Goal: Task Accomplishment & Management: Use online tool/utility

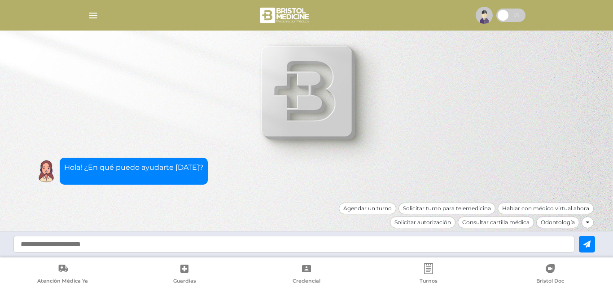
click at [90, 14] on img "button" at bounding box center [93, 15] width 11 height 11
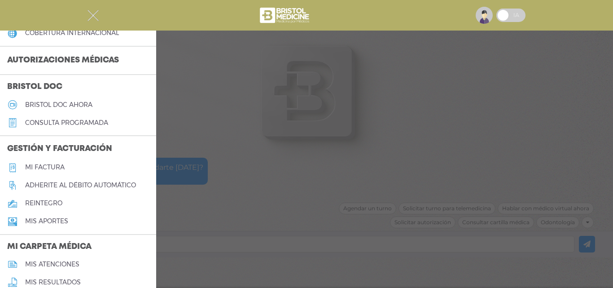
scroll to position [207, 0]
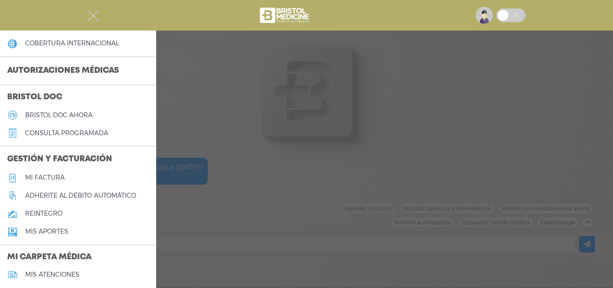
click at [54, 214] on h5 "reintegro" at bounding box center [43, 214] width 37 height 8
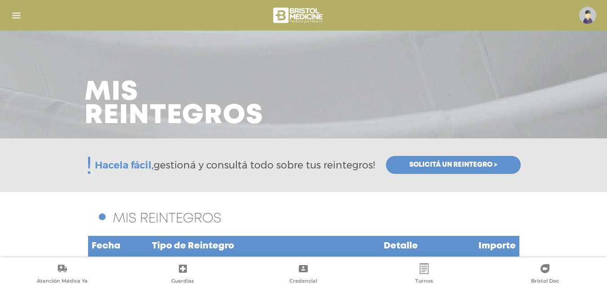
click at [442, 163] on span "Solicitá un reintegro >" at bounding box center [453, 165] width 88 height 8
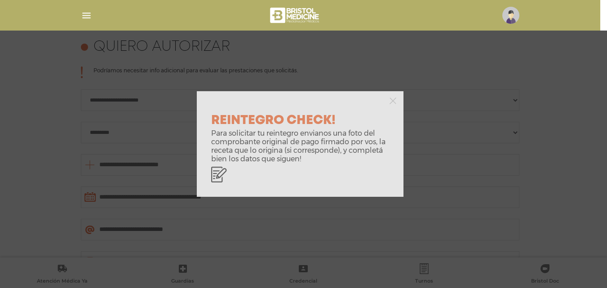
scroll to position [399, 0]
click at [394, 101] on icon "button" at bounding box center [392, 100] width 7 height 7
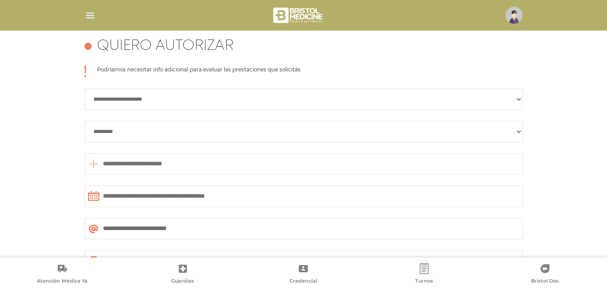
scroll to position [219, 0]
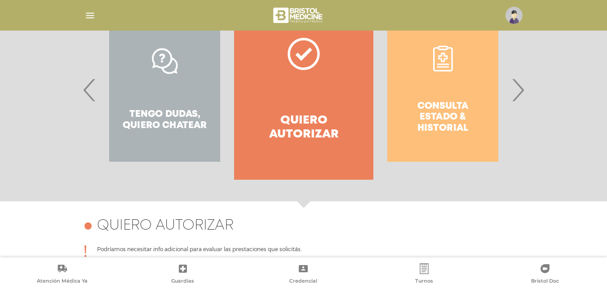
click at [518, 90] on span "›" at bounding box center [518, 90] width 18 height 49
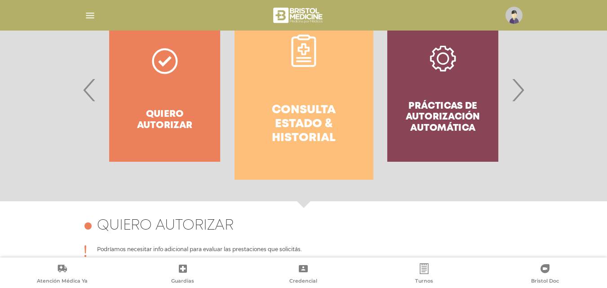
click at [352, 114] on h4 "Consulta estado & historial" at bounding box center [304, 124] width 106 height 42
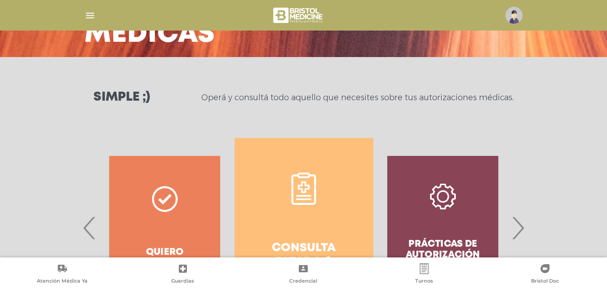
scroll to position [0, 0]
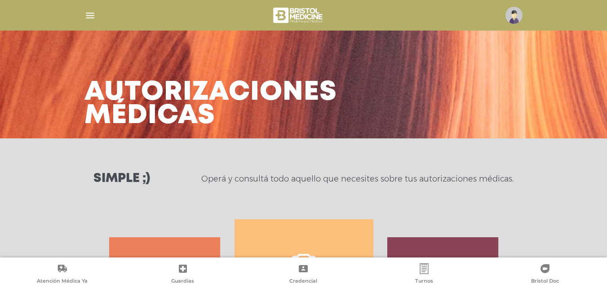
click at [87, 13] on img "button" at bounding box center [89, 15] width 11 height 11
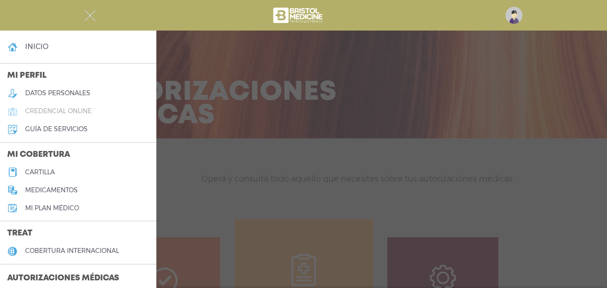
click at [75, 112] on h5 "credencial online" at bounding box center [58, 111] width 66 height 8
